Goal: Check status

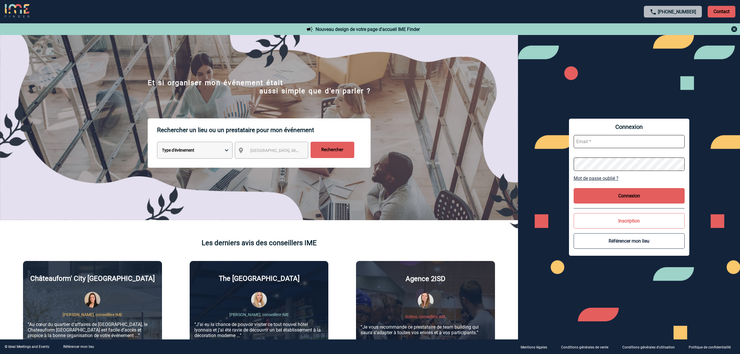
type input "lgebski@ime-groupe.com"
drag, startPoint x: 632, startPoint y: 135, endPoint x: 635, endPoint y: 148, distance: 12.9
click at [633, 135] on input "lgebski@ime-groupe.com" at bounding box center [629, 141] width 111 height 13
click at [629, 193] on button "Connexion" at bounding box center [629, 195] width 111 height 15
click at [622, 189] on div at bounding box center [331, 158] width 663 height 317
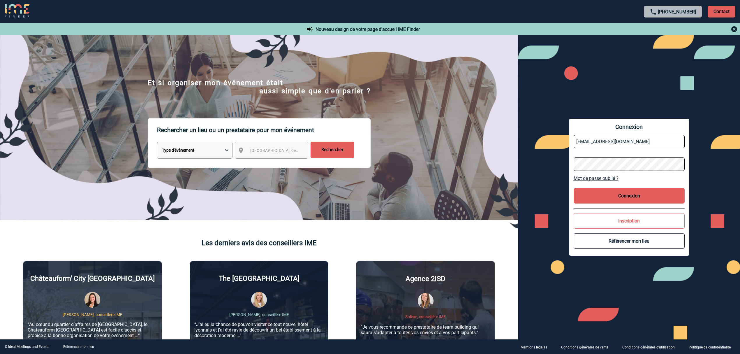
click at [625, 200] on button "Connexion" at bounding box center [629, 195] width 111 height 15
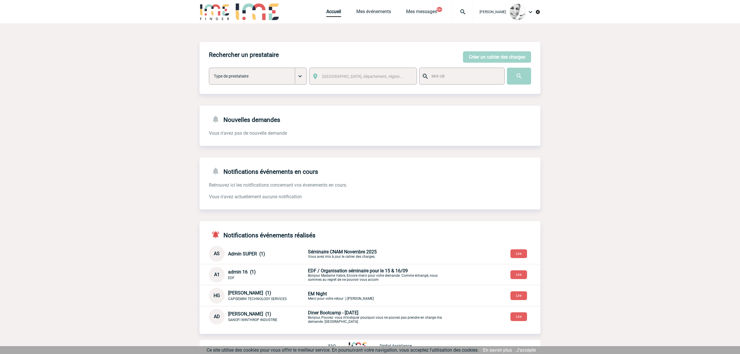
click at [465, 10] on img at bounding box center [463, 11] width 21 height 7
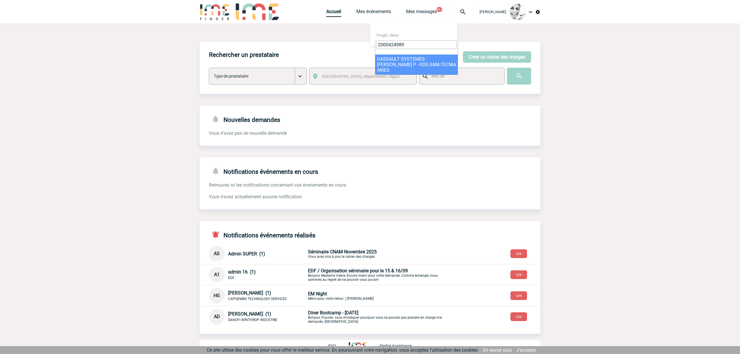
type input "2000424989"
select select "24490"
